Goal: Find specific page/section: Find specific page/section

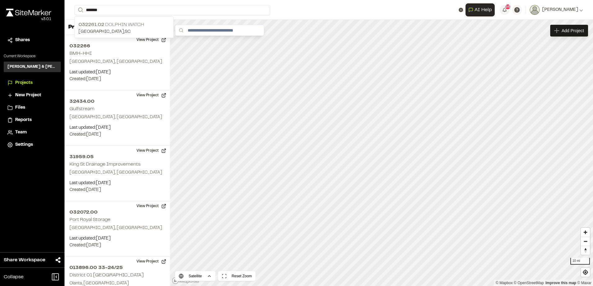
type input "*******"
click at [130, 20] on div "032261.02 Dolphin watch Beaufort , [GEOGRAPHIC_DATA]" at bounding box center [124, 28] width 99 height 19
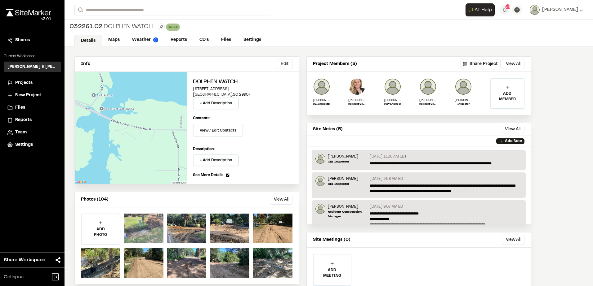
click at [146, 227] on div at bounding box center [143, 229] width 39 height 30
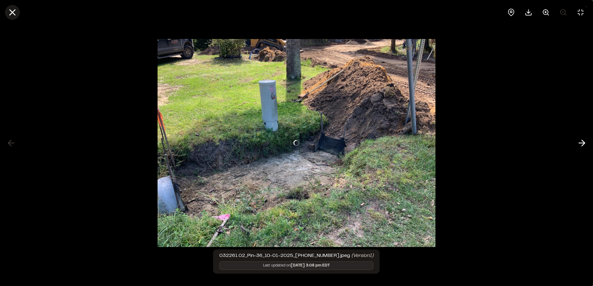
click at [10, 16] on icon at bounding box center [12, 12] width 11 height 11
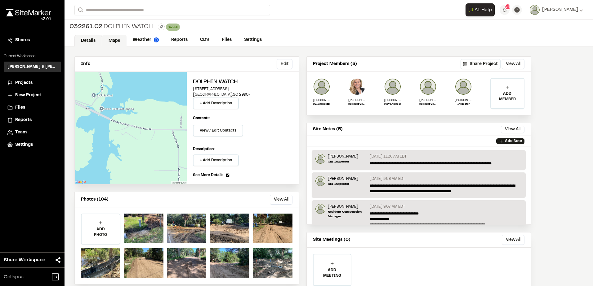
click at [120, 38] on link "Maps" at bounding box center [114, 41] width 24 height 12
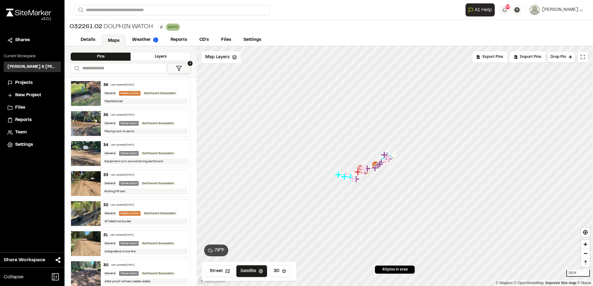
click at [179, 69] on icon at bounding box center [179, 68] width 6 height 6
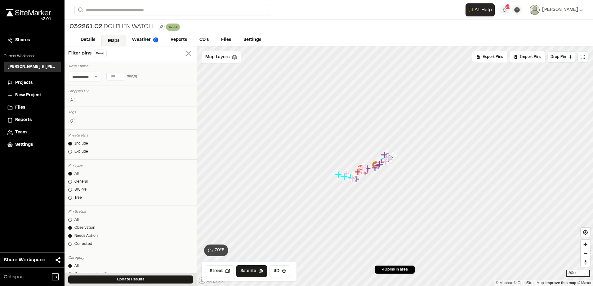
click at [186, 54] on line at bounding box center [188, 53] width 4 height 4
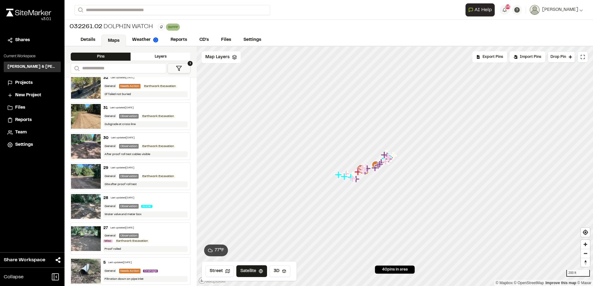
scroll to position [186, 0]
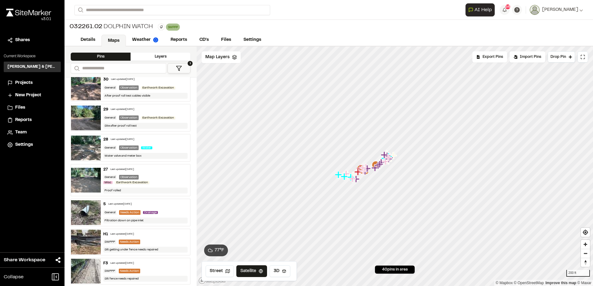
click at [21, 83] on span "Projects" at bounding box center [23, 83] width 17 height 7
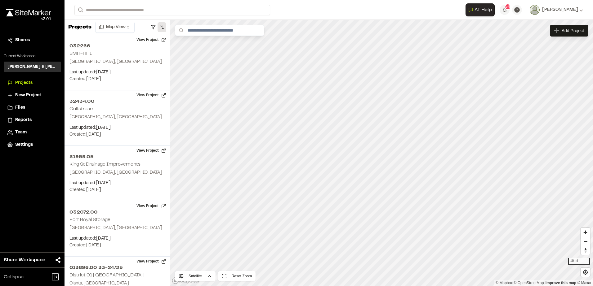
click at [164, 26] on button "button" at bounding box center [161, 27] width 9 height 10
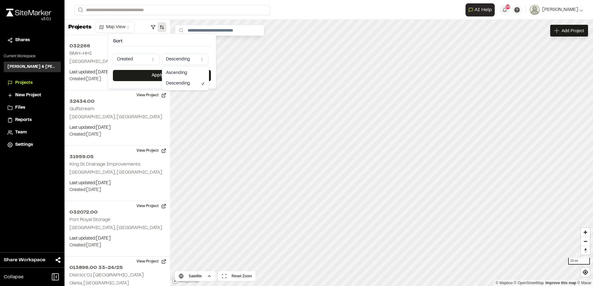
click at [194, 62] on html "Close sidebar v 3.0.1 Shares Current Workspace Davis & Floyd Inc. D& Projects N…" at bounding box center [296, 143] width 593 height 286
click at [141, 60] on html "Close sidebar v 3.0.1 Shares Current Workspace Davis & Floyd Inc. D& Projects N…" at bounding box center [296, 143] width 593 height 286
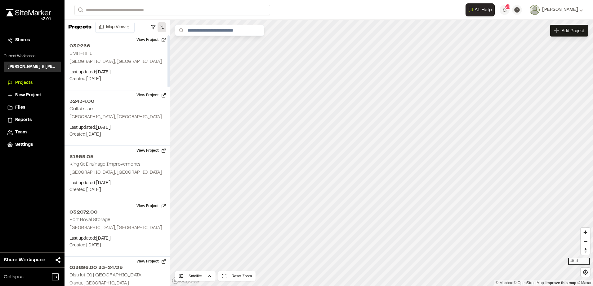
click at [161, 28] on button "button" at bounding box center [161, 27] width 9 height 10
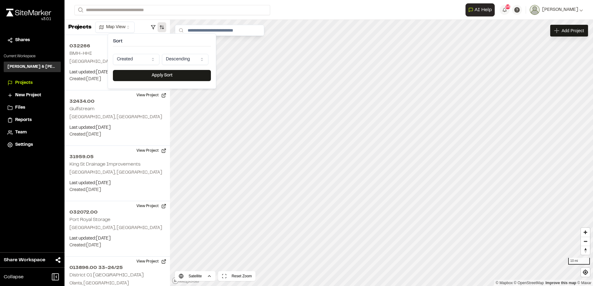
click at [139, 62] on html "Close sidebar v 3.0.1 Shares Current Workspace Davis & Floyd Inc. D& Projects N…" at bounding box center [296, 143] width 593 height 286
click at [153, 75] on button "Apply Sort" at bounding box center [162, 75] width 98 height 11
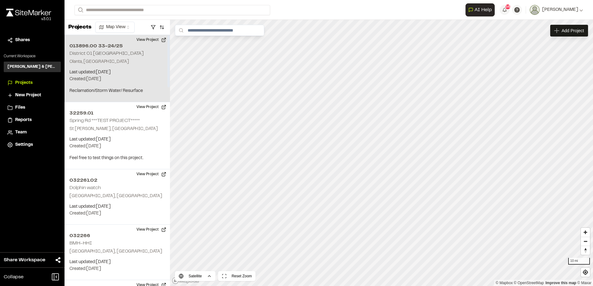
click at [130, 72] on p "Last updated: Oct 2, 2025" at bounding box center [116, 72] width 95 height 7
drag, startPoint x: 99, startPoint y: 55, endPoint x: 92, endPoint y: 51, distance: 8.1
click at [93, 51] on h2 "District 01 [GEOGRAPHIC_DATA]" at bounding box center [106, 53] width 74 height 4
